Goal: Book appointment/travel/reservation

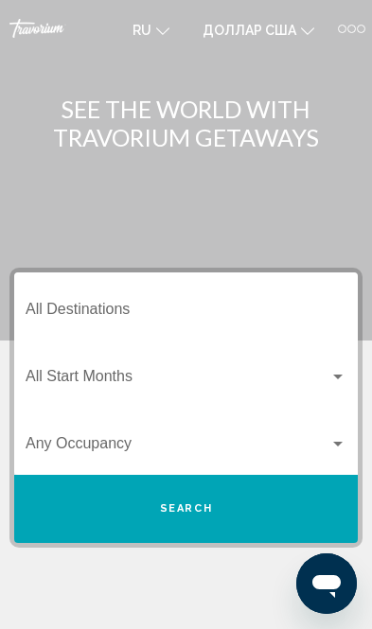
click at [116, 304] on input "Destination All Destinations" at bounding box center [186, 312] width 321 height 17
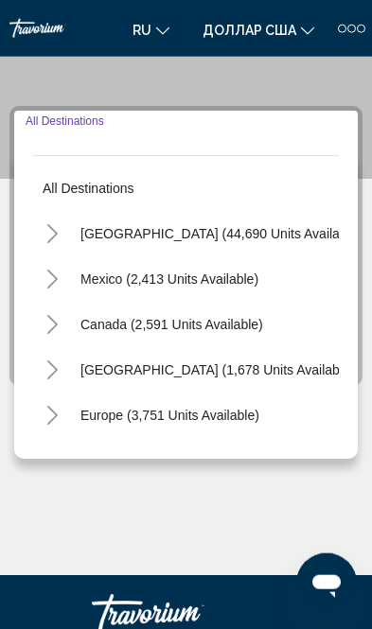
scroll to position [206, 0]
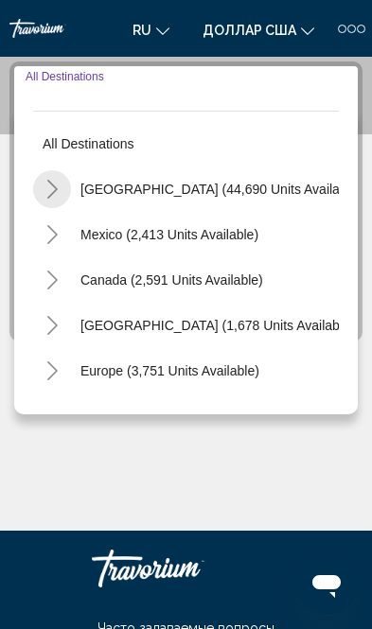
click at [47, 183] on icon "Toggle United States (44,690 units available)" at bounding box center [52, 189] width 14 height 19
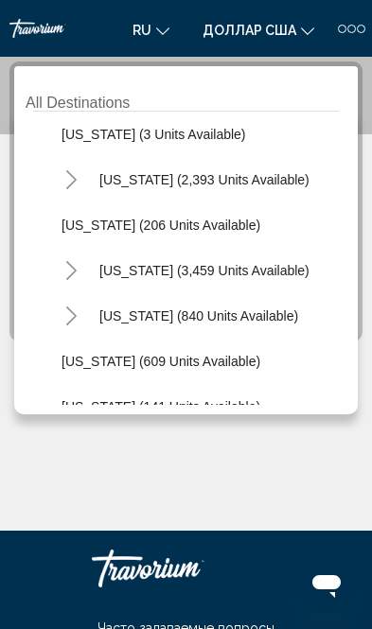
scroll to position [964, 0]
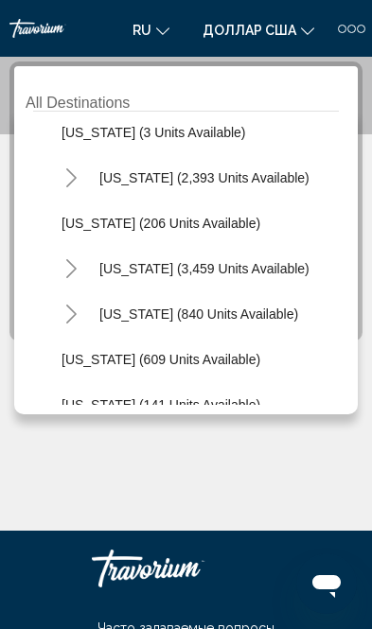
click at [117, 359] on span "[US_STATE] (609 units available)" at bounding box center [160, 359] width 199 height 15
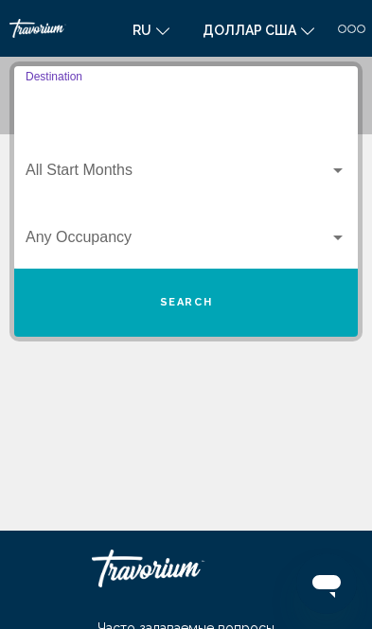
type input "**********"
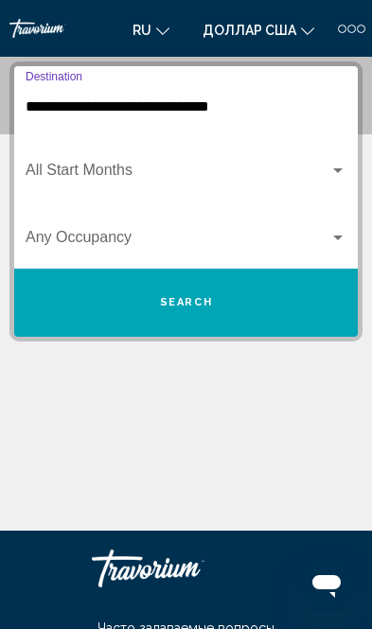
click at [337, 172] on div "Виджет поиска" at bounding box center [337, 170] width 9 height 5
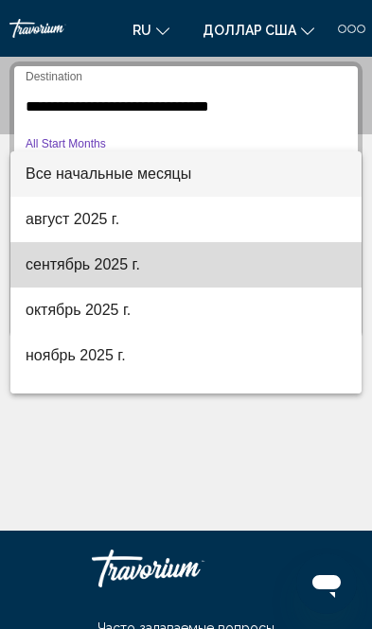
click at [113, 269] on font "сентябрь 2025 г." at bounding box center [83, 264] width 114 height 16
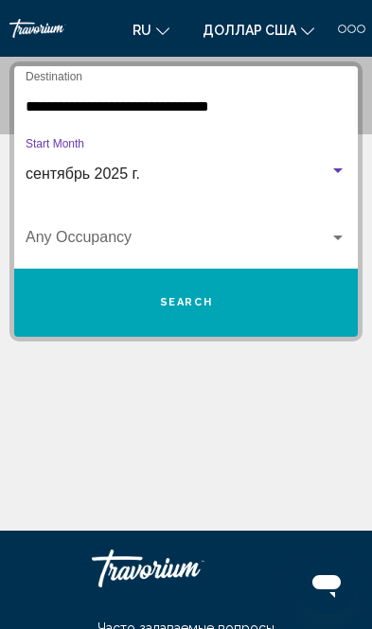
click at [333, 239] on div "Виджет поиска" at bounding box center [337, 237] width 9 height 5
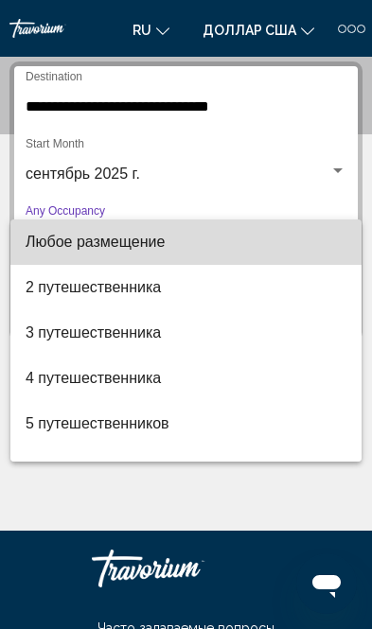
click at [156, 246] on font "Любое размещение" at bounding box center [95, 242] width 139 height 16
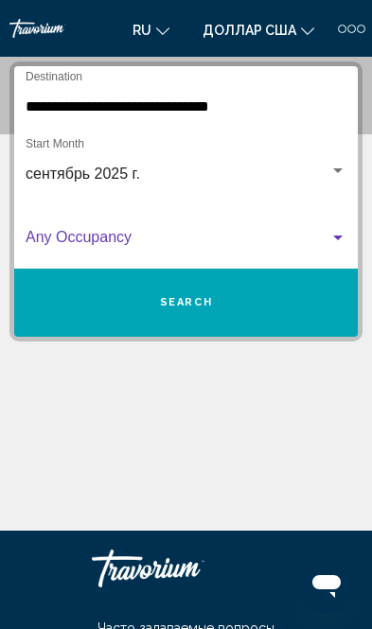
click at [240, 304] on button "Search" at bounding box center [185, 303] width 343 height 68
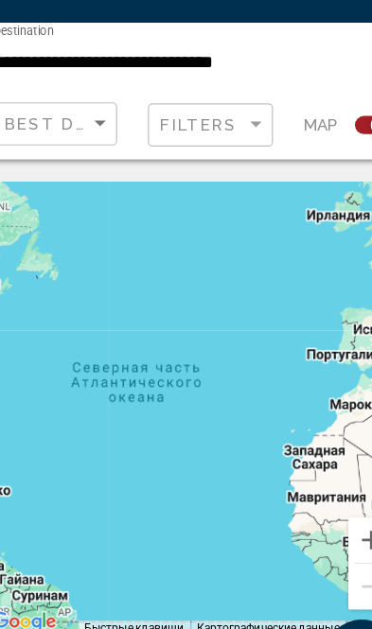
scroll to position [8, 0]
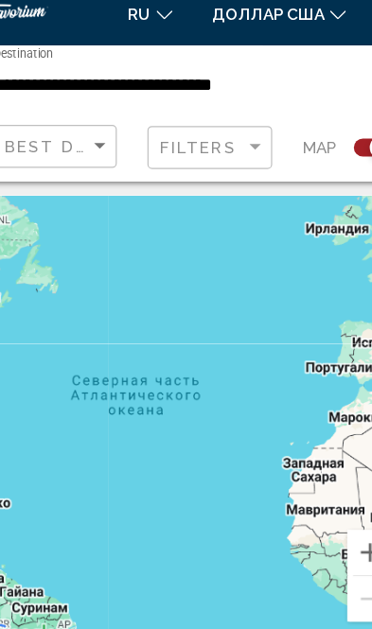
click at [186, 366] on div "Чтобы активировать перетаскивание с помощью клавиатуры, нажмите Alt + Ввод. Пос…" at bounding box center [185, 371] width 353 height 378
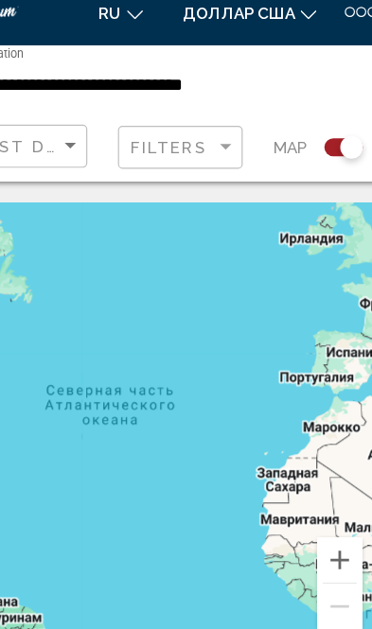
scroll to position [125, 0]
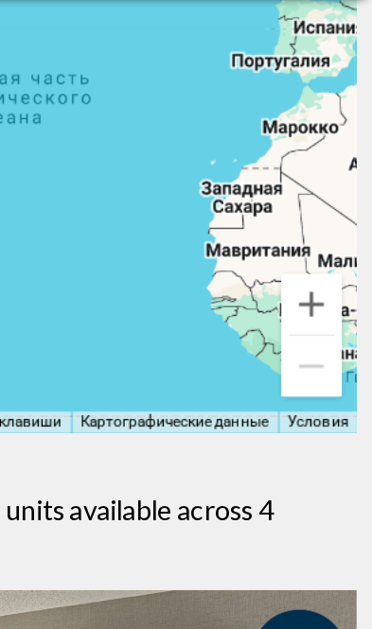
click at [315, 343] on button "Увеличить" at bounding box center [334, 362] width 38 height 38
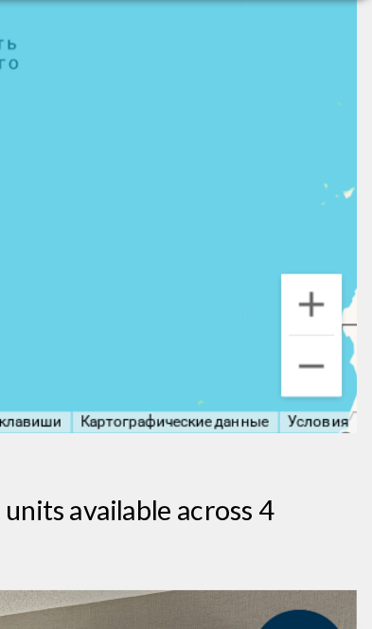
click at [315, 382] on button "Уменьшить" at bounding box center [334, 401] width 38 height 38
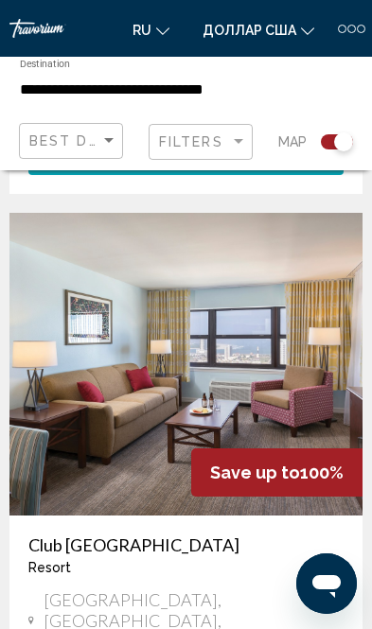
scroll to position [2674, 0]
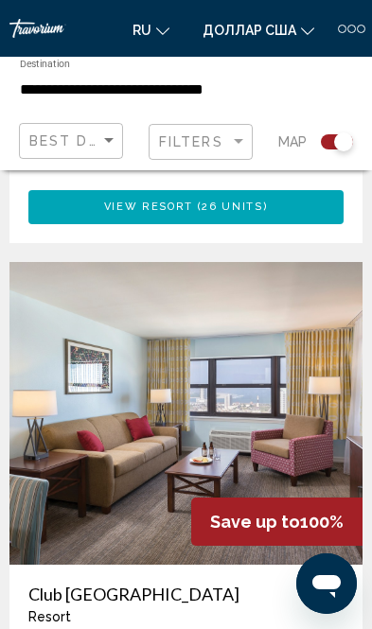
click at [229, 264] on img "Основное содержание" at bounding box center [185, 413] width 353 height 303
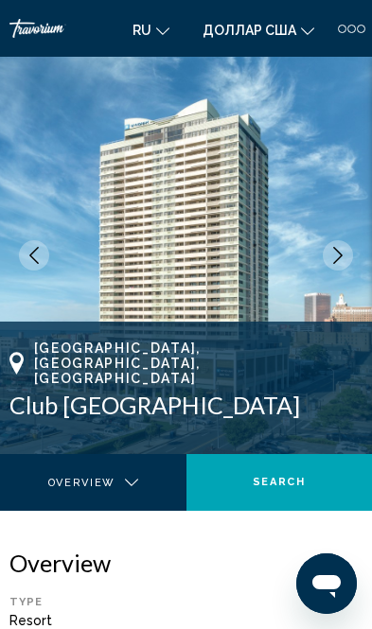
click at [339, 251] on icon "Next image" at bounding box center [337, 255] width 17 height 17
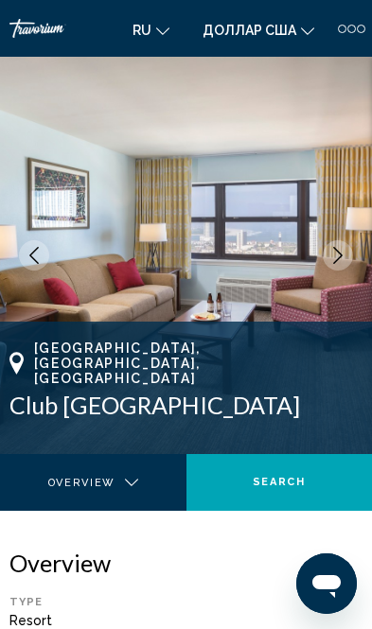
click at [335, 261] on icon "Next image" at bounding box center [337, 255] width 17 height 17
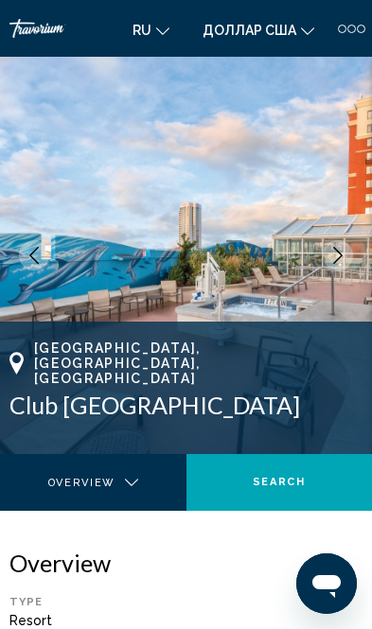
click at [338, 254] on icon "Next image" at bounding box center [337, 255] width 17 height 17
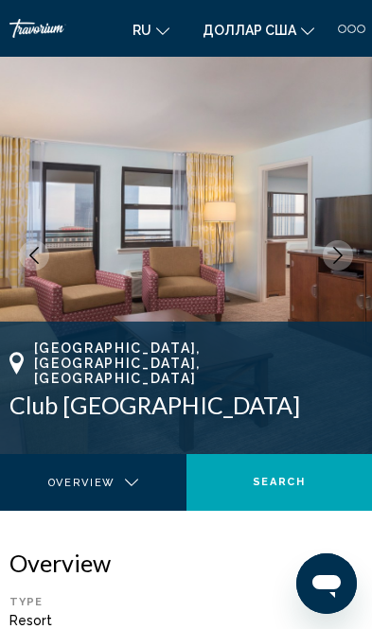
click at [328, 258] on button "Next image" at bounding box center [337, 255] width 30 height 30
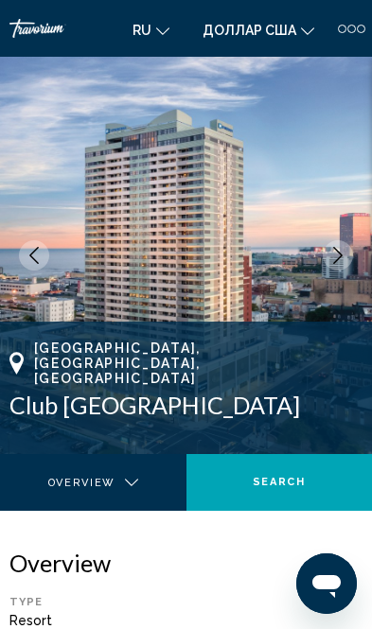
click at [334, 260] on icon "Next image" at bounding box center [337, 255] width 17 height 17
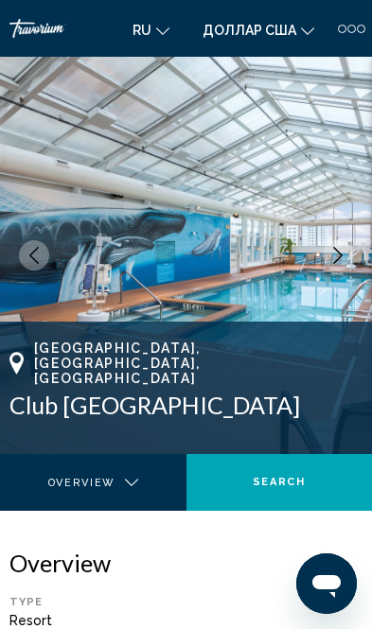
click at [333, 253] on icon "Next image" at bounding box center [337, 255] width 17 height 17
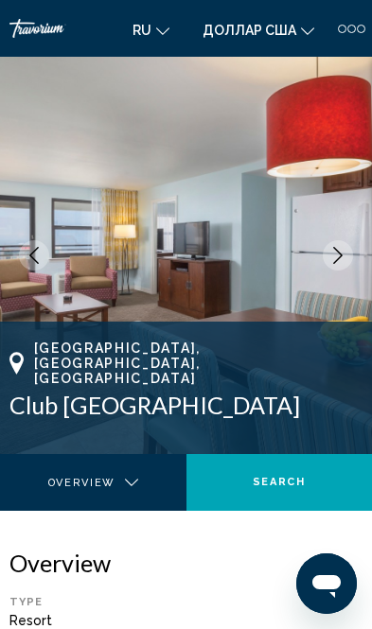
click at [327, 260] on button "Next image" at bounding box center [337, 255] width 30 height 30
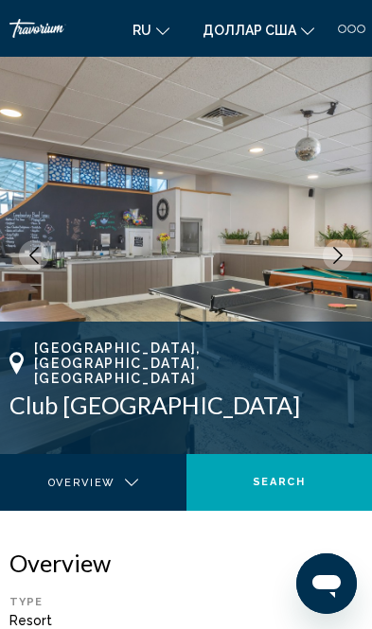
click at [327, 261] on button "Next image" at bounding box center [337, 255] width 30 height 30
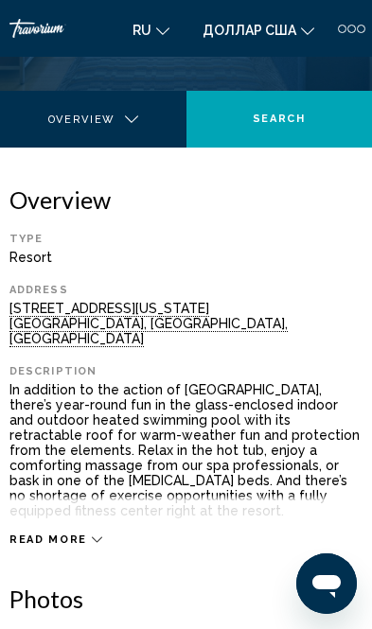
scroll to position [361, 0]
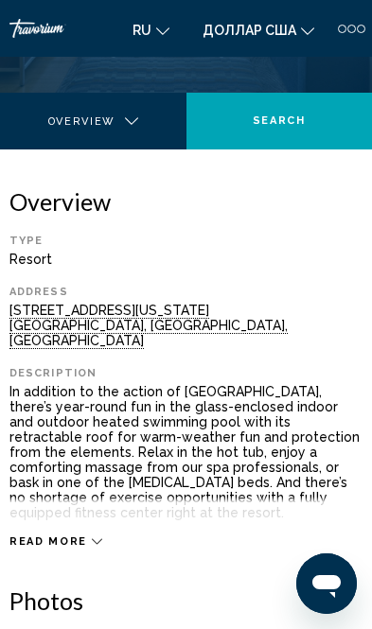
click at [92, 536] on icon "Основное содержание" at bounding box center [97, 541] width 10 height 10
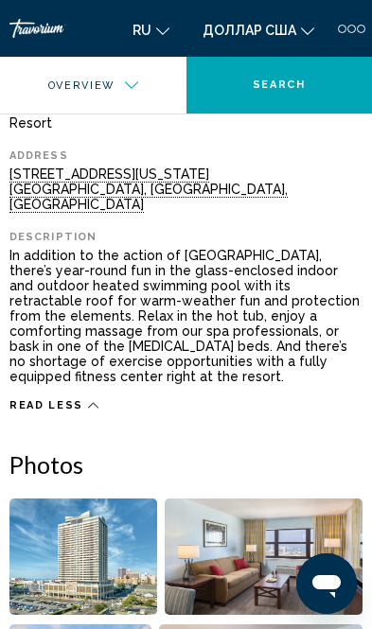
scroll to position [486, 0]
